Goal: Task Accomplishment & Management: Manage account settings

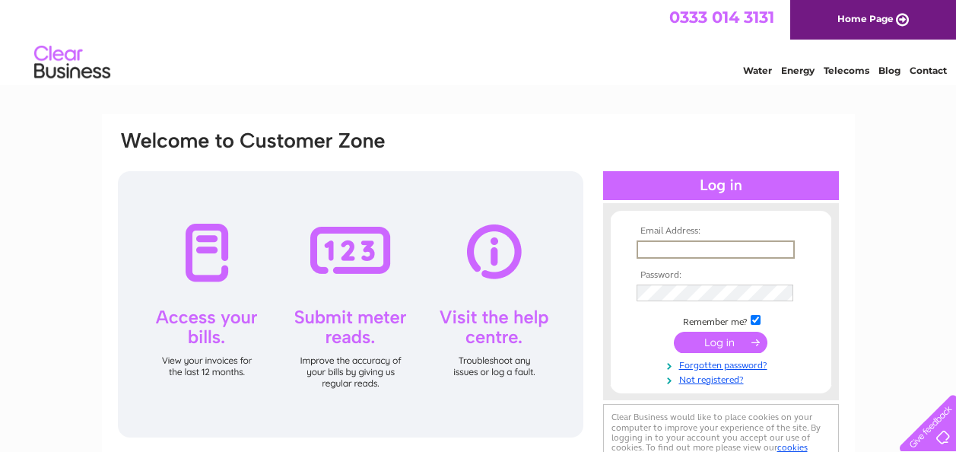
click at [662, 249] on input "text" at bounding box center [715, 249] width 158 height 18
type input "[PERSON_NAME][EMAIL_ADDRESS][DOMAIN_NAME]"
click at [705, 341] on input "submit" at bounding box center [721, 341] width 94 height 21
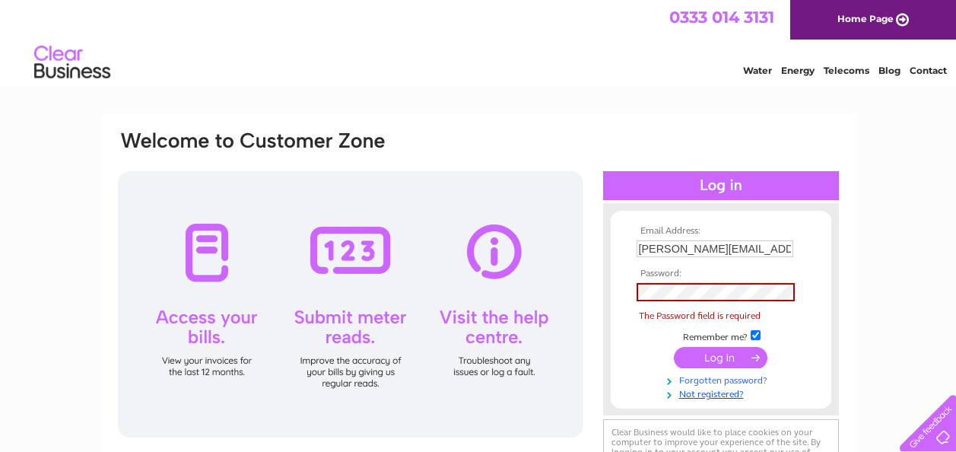
click at [723, 382] on link "Forgotten password?" at bounding box center [722, 379] width 173 height 14
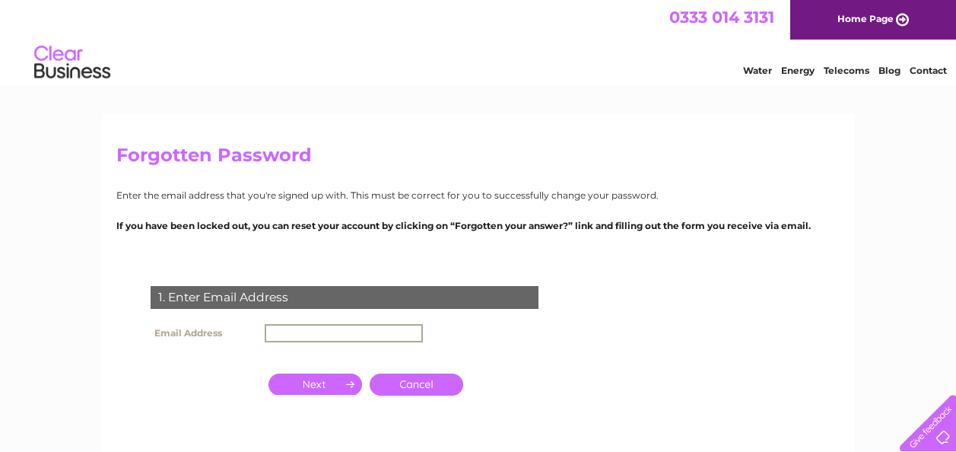
click at [285, 334] on input "text" at bounding box center [344, 333] width 158 height 18
type input "[PERSON_NAME][EMAIL_ADDRESS][DOMAIN_NAME]"
click at [328, 384] on input "button" at bounding box center [315, 383] width 94 height 21
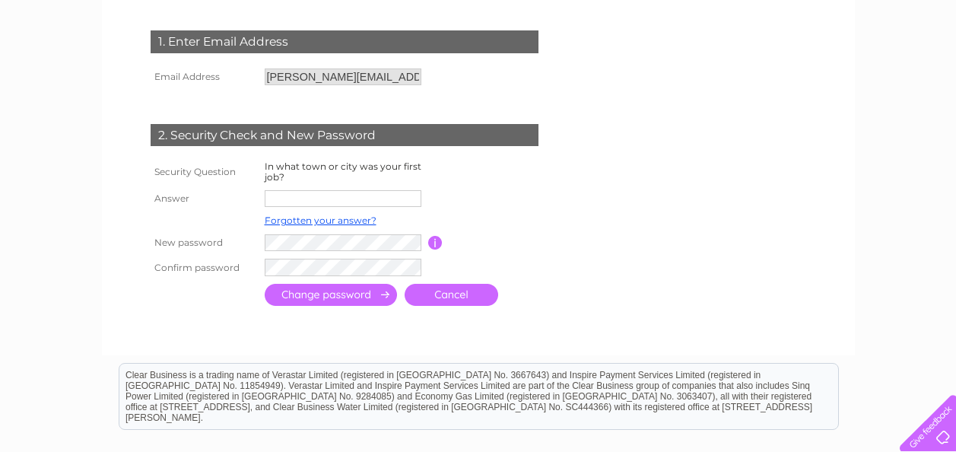
scroll to position [260, 0]
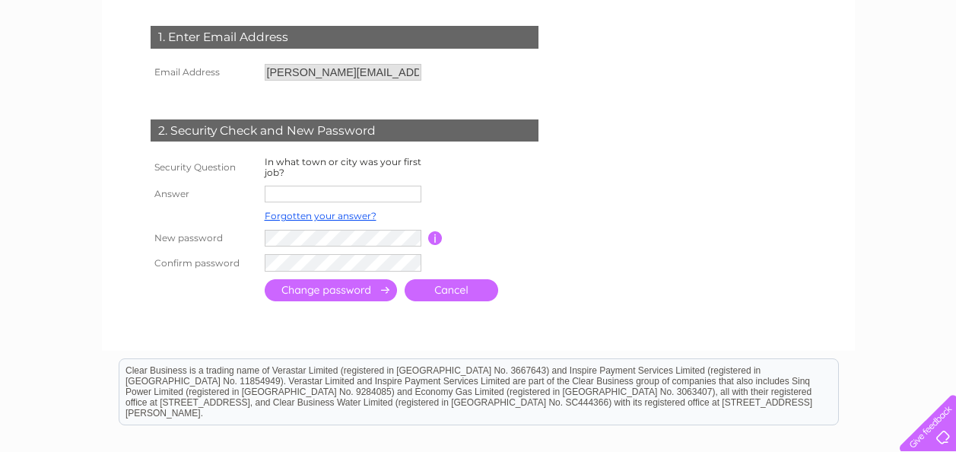
click at [290, 197] on input "text" at bounding box center [343, 193] width 157 height 17
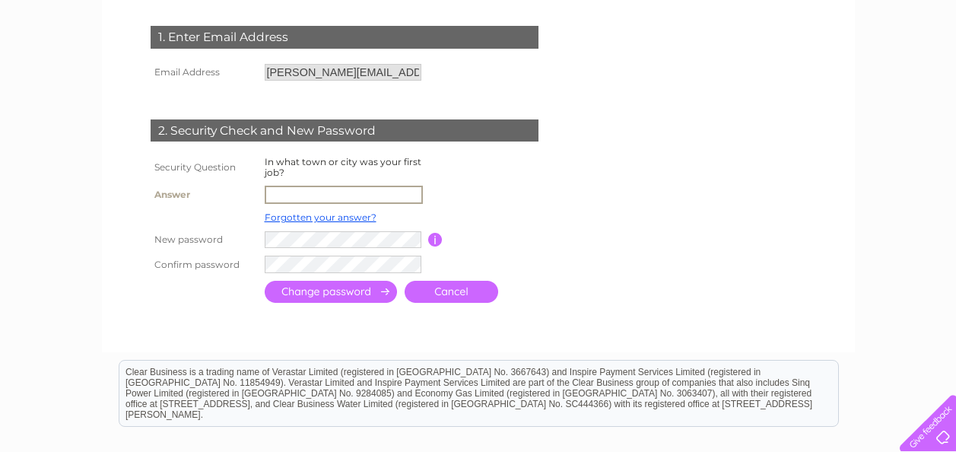
type input "D"
type input "Sheffield"
click at [332, 292] on input "submit" at bounding box center [331, 292] width 132 height 22
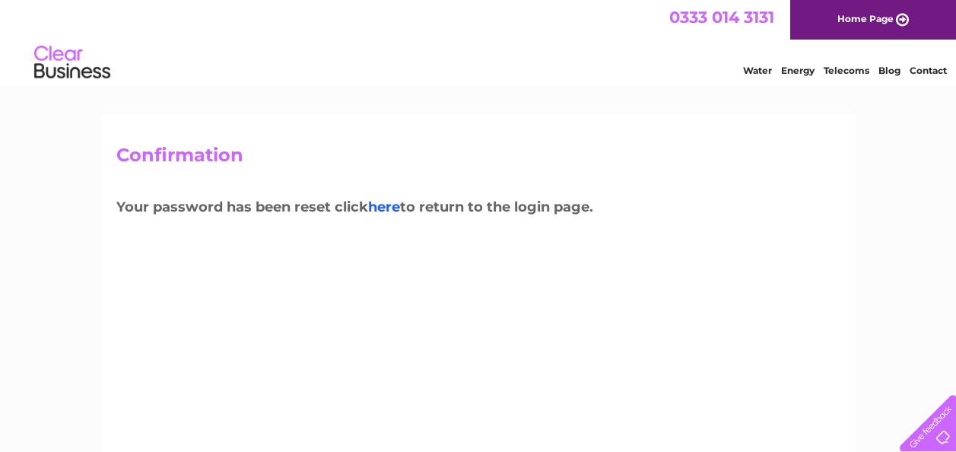
click at [384, 210] on link "here" at bounding box center [384, 206] width 32 height 17
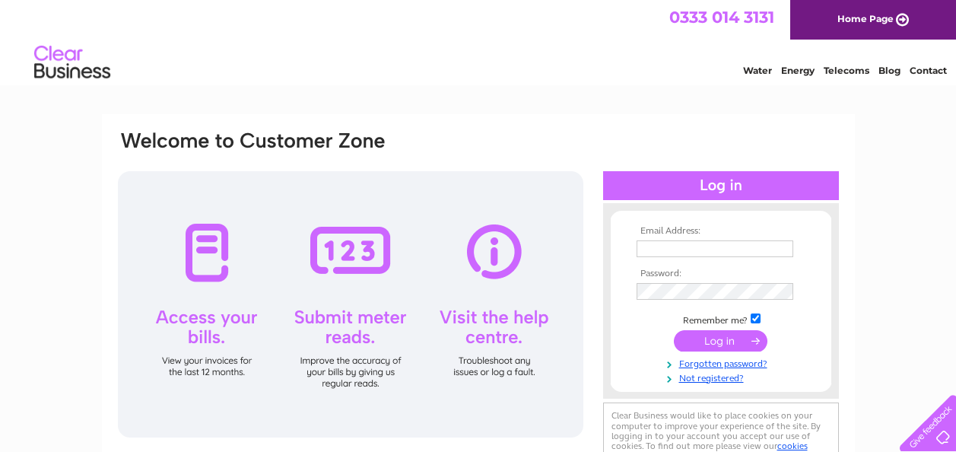
type input "[PERSON_NAME][EMAIL_ADDRESS][DOMAIN_NAME]"
click at [720, 340] on input "submit" at bounding box center [721, 340] width 94 height 21
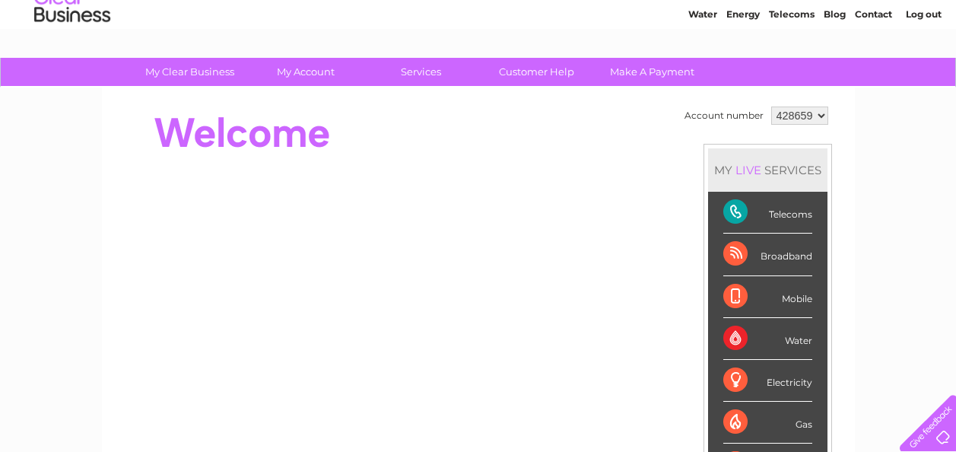
scroll to position [54, 0]
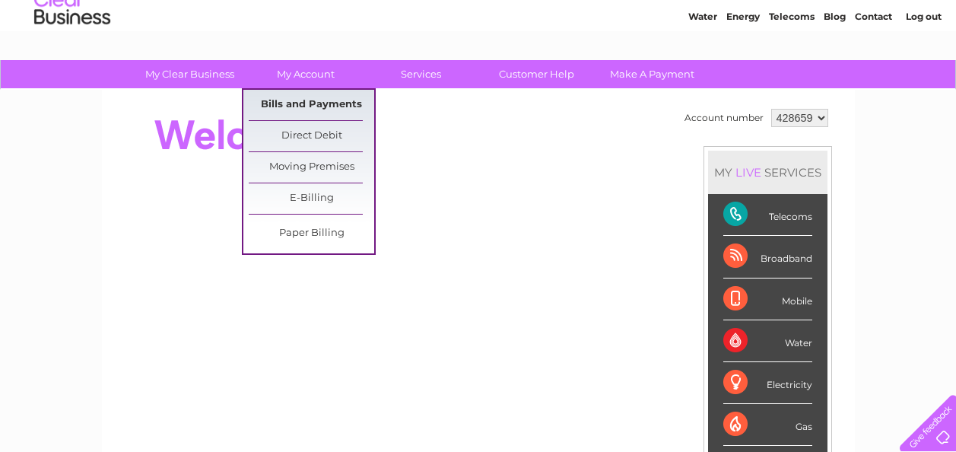
click at [305, 103] on link "Bills and Payments" at bounding box center [311, 105] width 125 height 30
click at [322, 101] on link "Bills and Payments" at bounding box center [311, 105] width 125 height 30
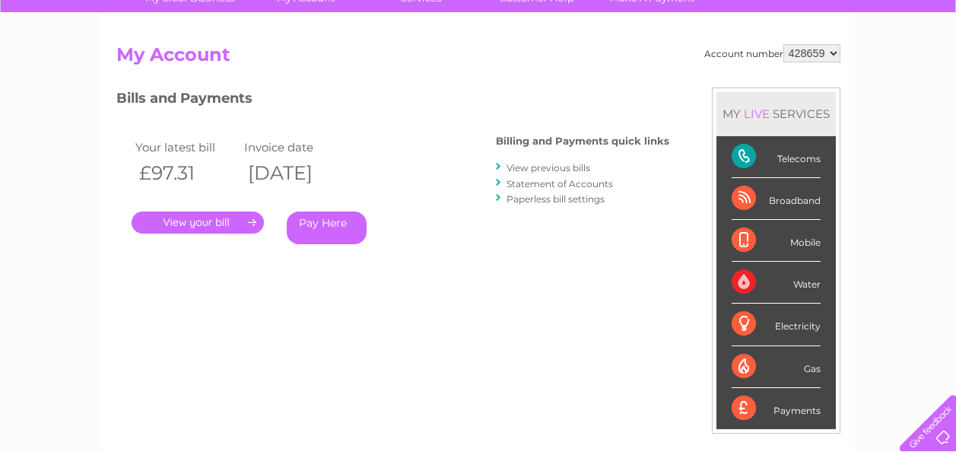
scroll to position [134, 0]
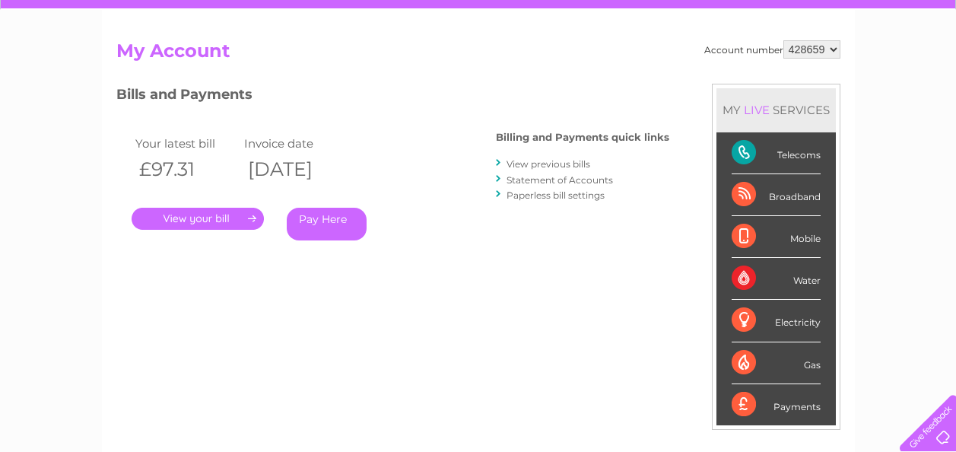
click at [187, 221] on link "." at bounding box center [198, 219] width 132 height 22
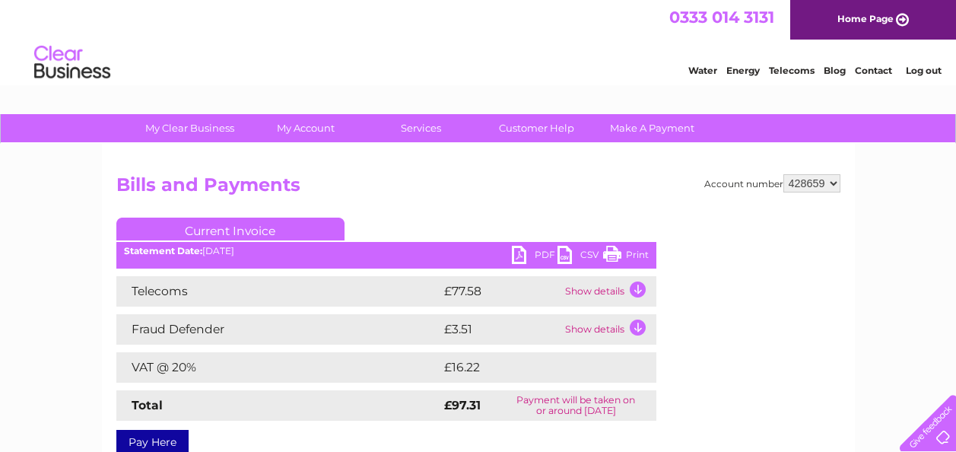
click at [546, 252] on link "PDF" at bounding box center [535, 257] width 46 height 22
